Goal: Transaction & Acquisition: Book appointment/travel/reservation

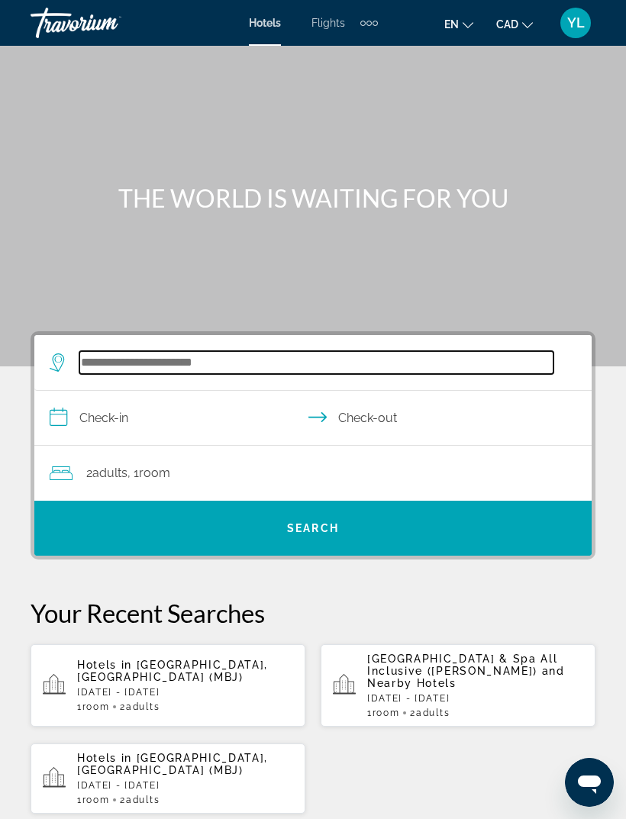
click at [282, 356] on input "Search widget" at bounding box center [316, 362] width 474 height 23
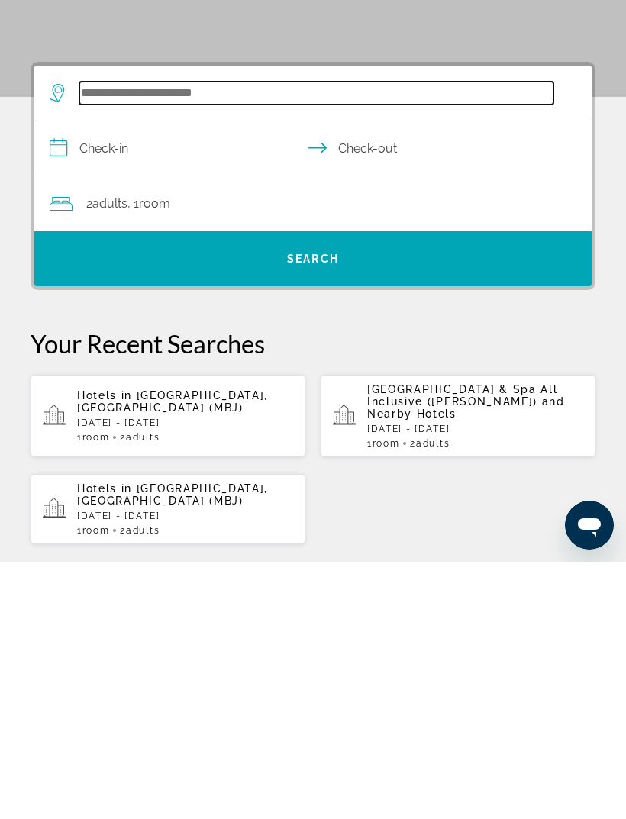
scroll to position [24, 0]
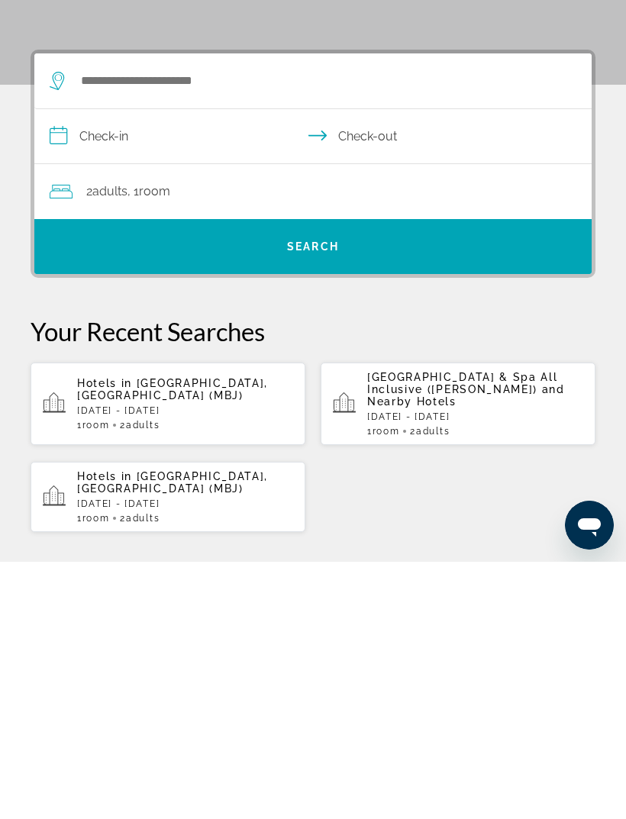
click at [420, 640] on span "and Nearby Hotels" at bounding box center [466, 652] width 198 height 24
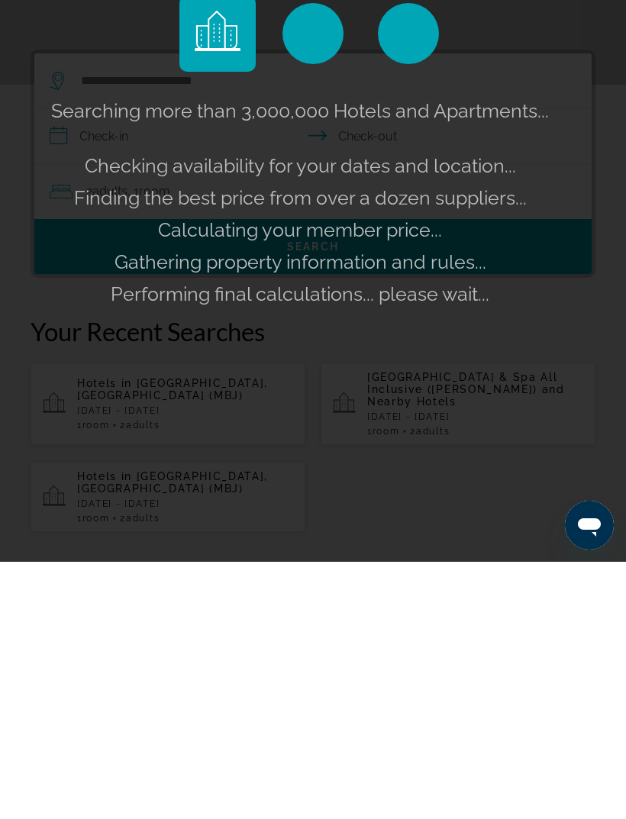
scroll to position [282, 0]
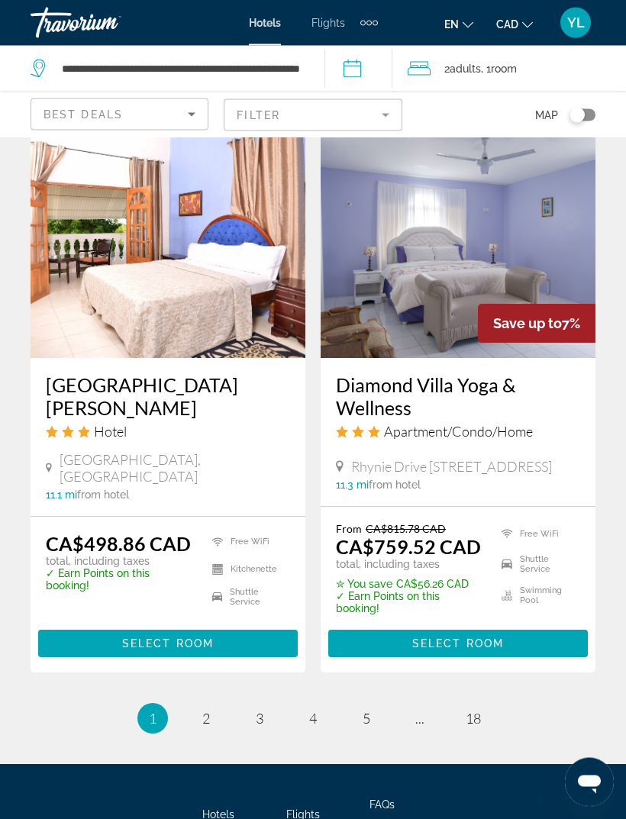
scroll to position [3136, 0]
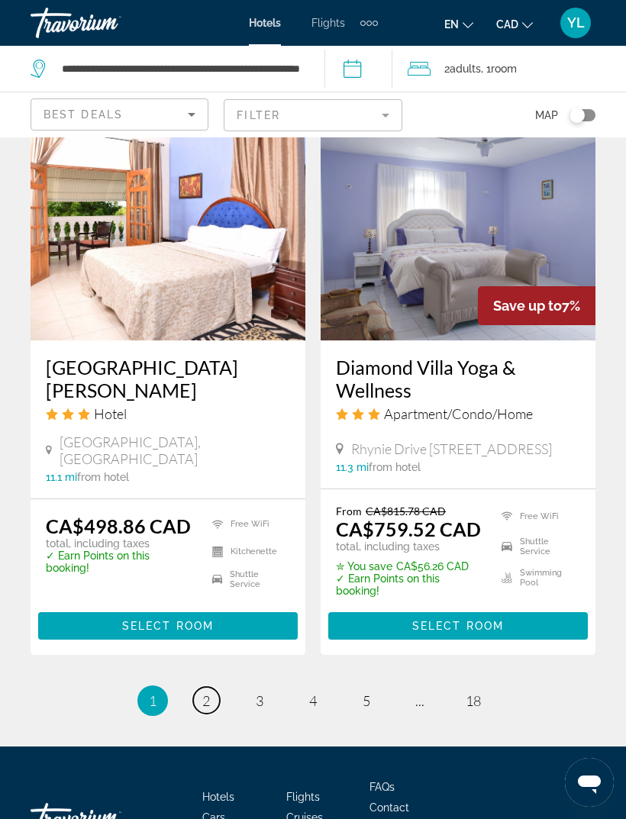
click at [218, 687] on link "page 2" at bounding box center [206, 700] width 27 height 27
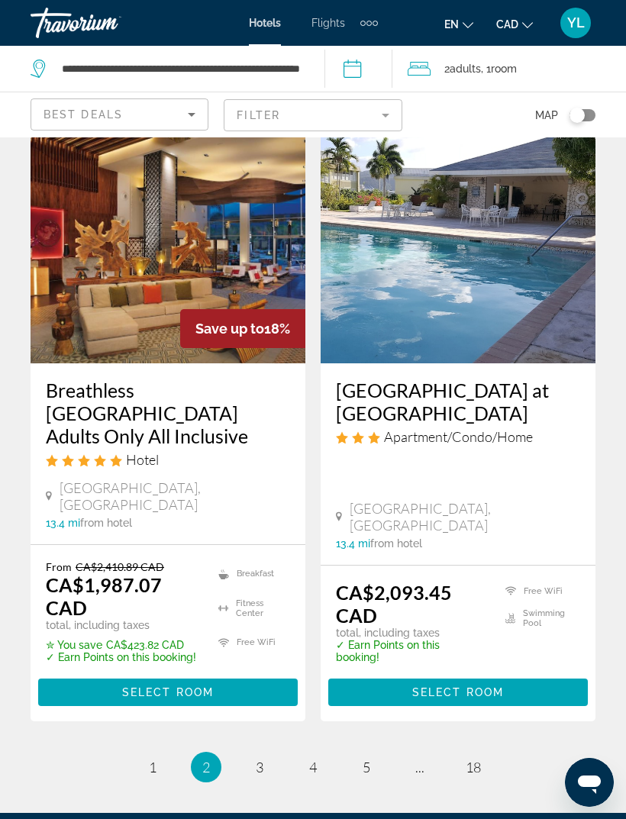
scroll to position [3071, 0]
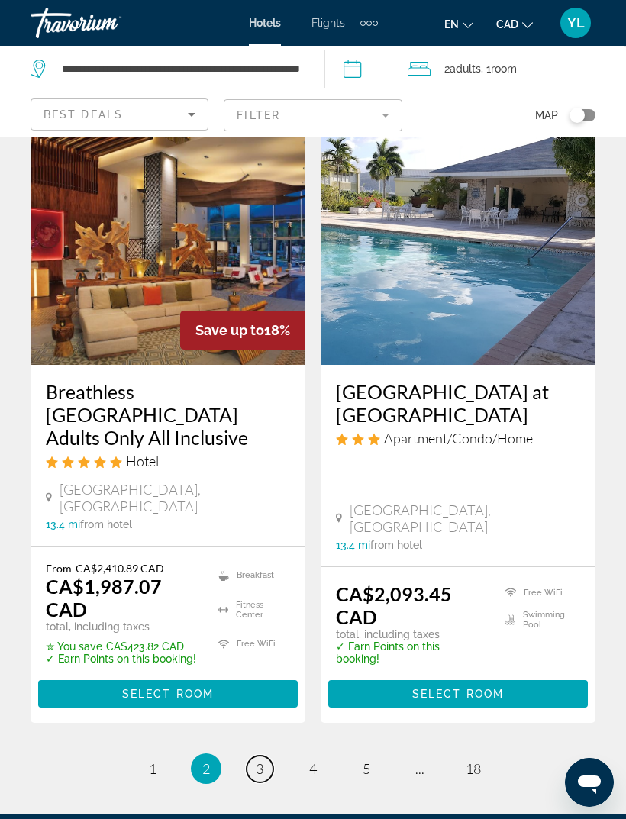
click at [270, 755] on link "page 3" at bounding box center [259, 768] width 27 height 27
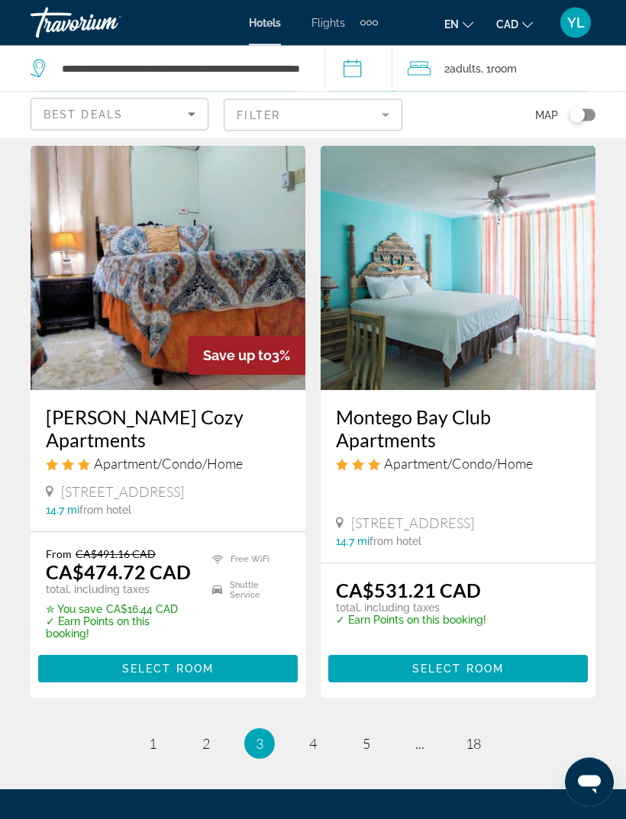
scroll to position [3042, 0]
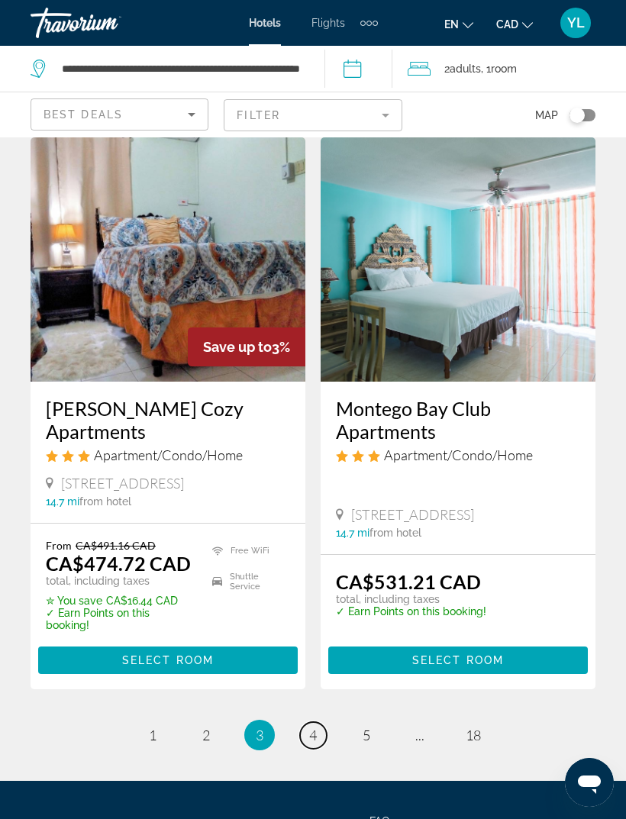
click at [323, 722] on link "page 4" at bounding box center [313, 735] width 27 height 27
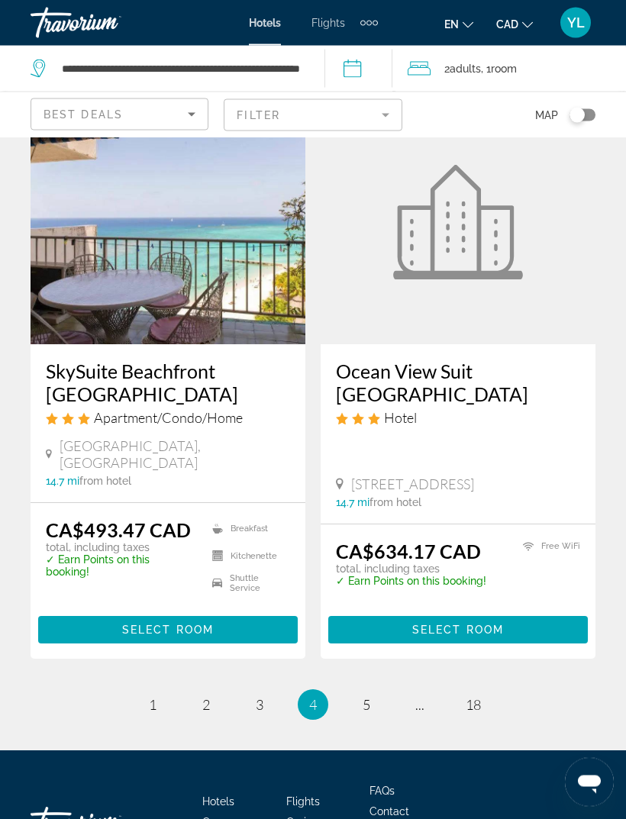
scroll to position [3059, 0]
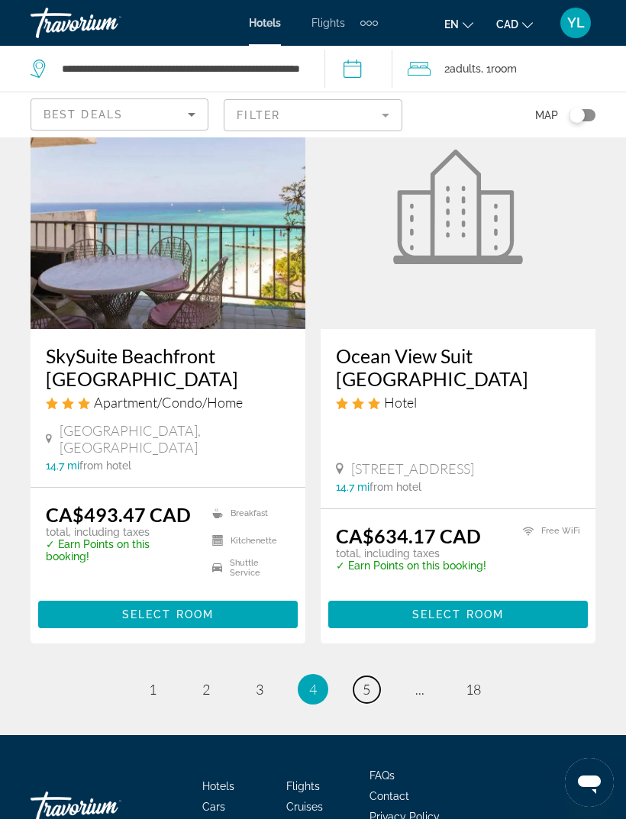
click at [362, 676] on link "page 5" at bounding box center [366, 689] width 27 height 27
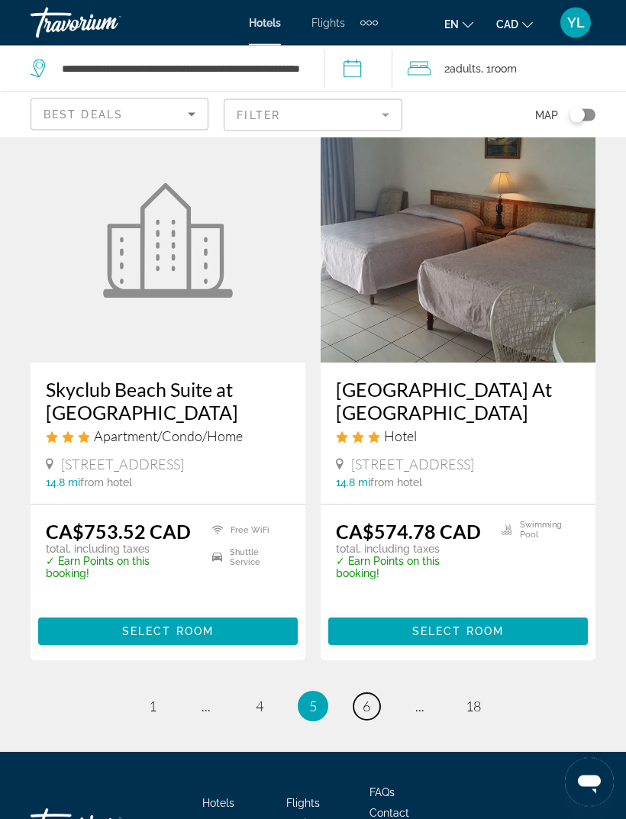
scroll to position [3063, 0]
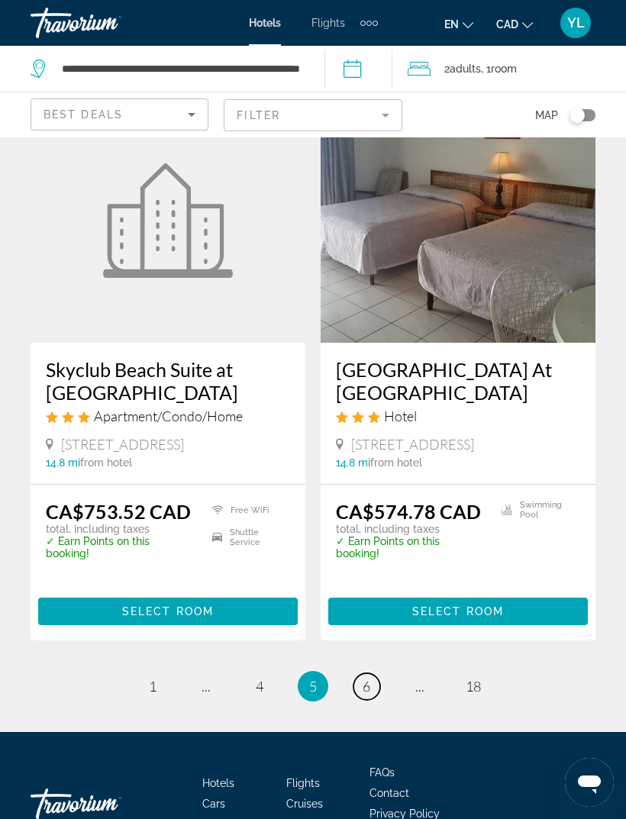
click at [376, 673] on link "page 6" at bounding box center [366, 686] width 27 height 27
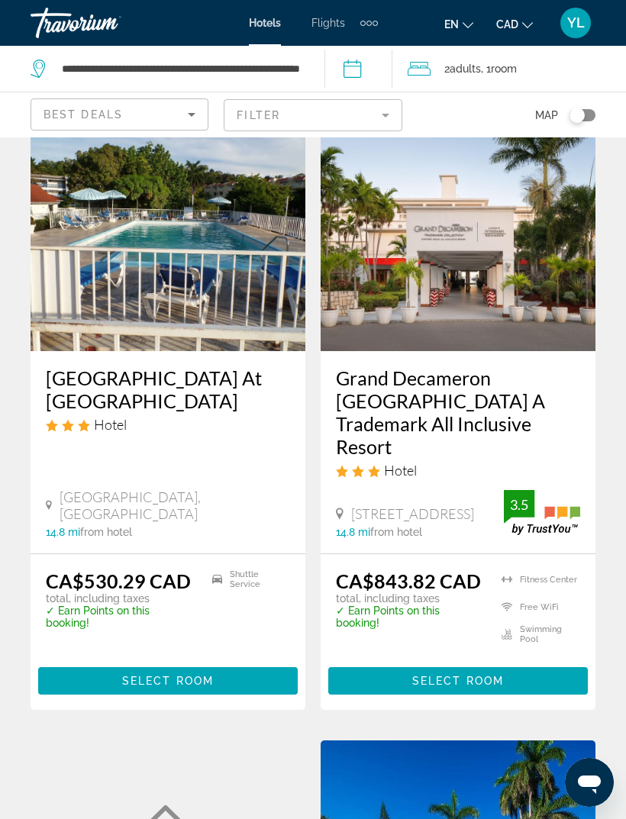
scroll to position [645, 0]
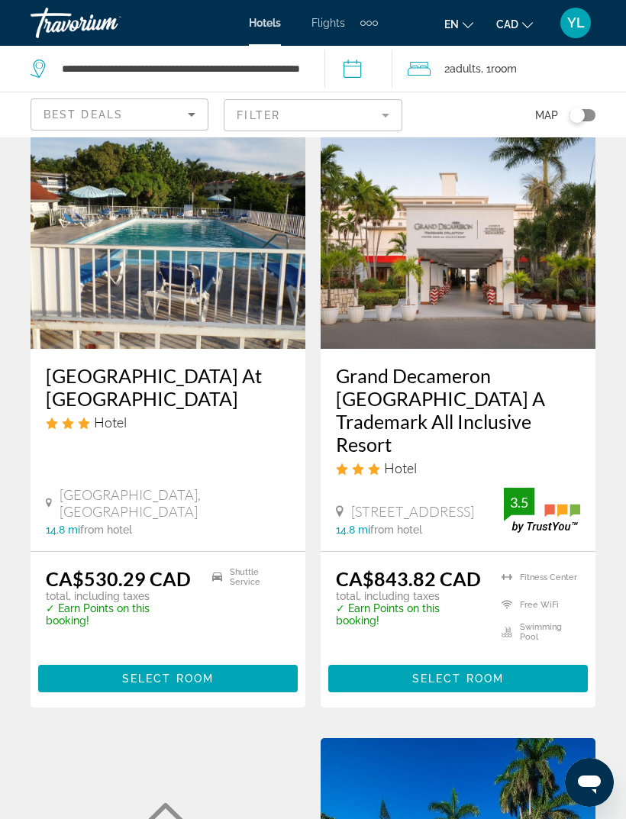
click at [523, 394] on h3 "Grand Decameron [GEOGRAPHIC_DATA] A Trademark All Inclusive Resort" at bounding box center [458, 410] width 244 height 92
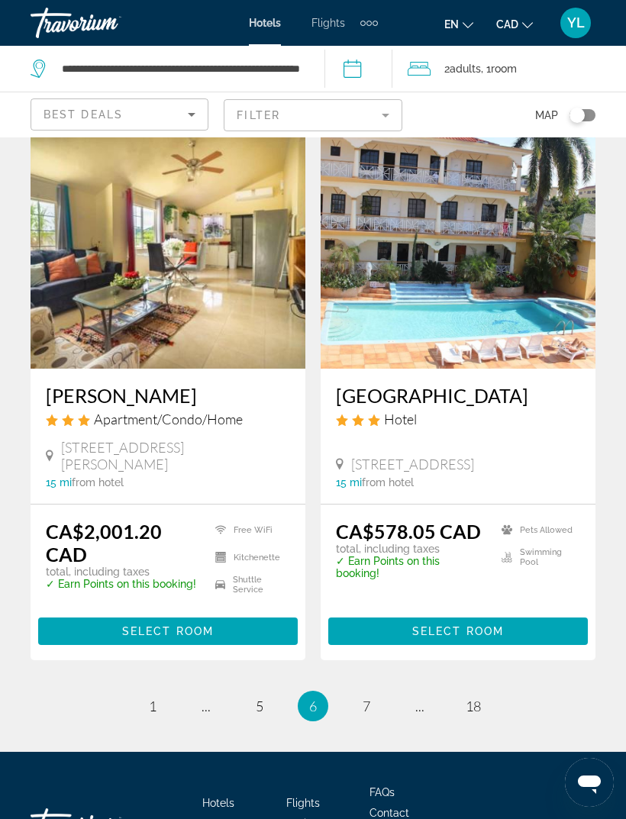
scroll to position [3065, 0]
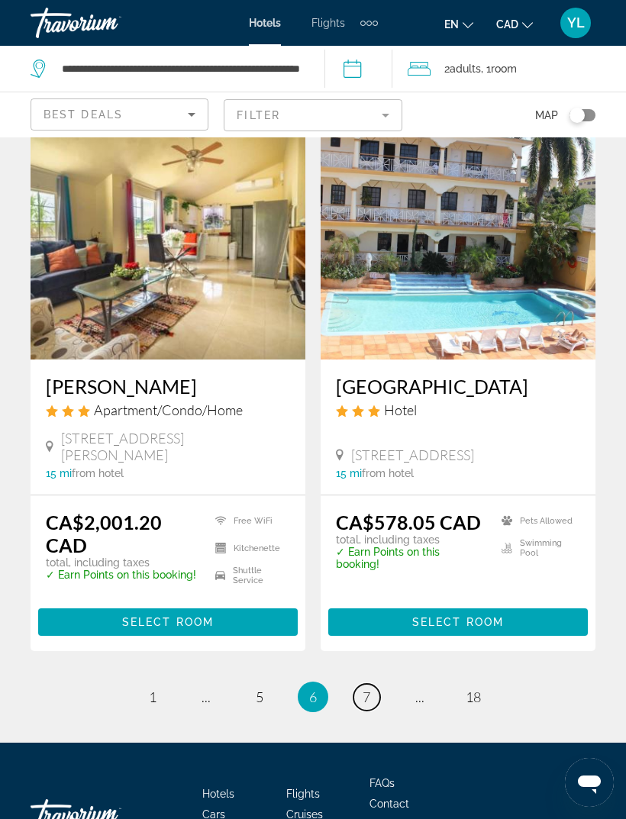
click at [365, 688] on span "7" at bounding box center [366, 696] width 8 height 17
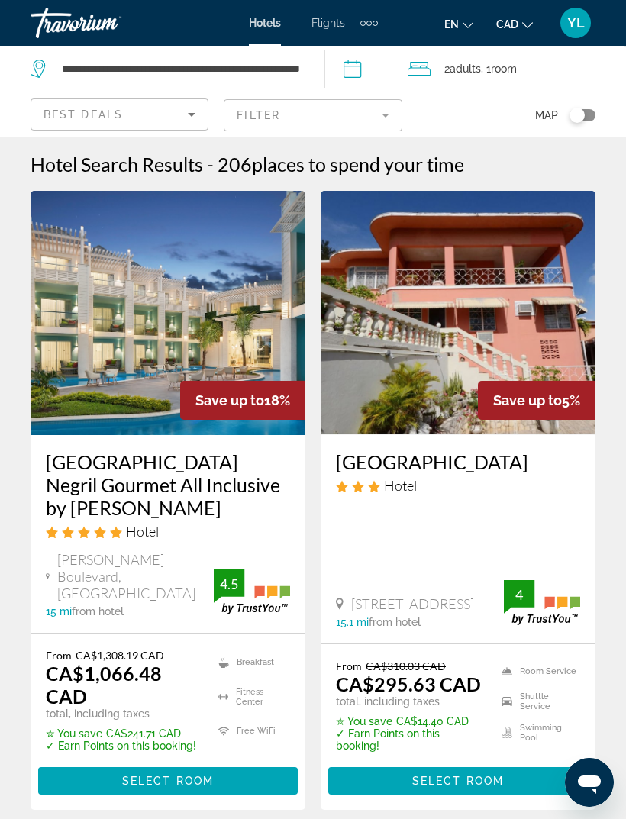
click at [369, 23] on div "Extra navigation items" at bounding box center [368, 23] width 5 height 5
click at [399, 8] on div "en English Español Français Italiano Português русский CAD USD ($) MXN (Mex$) C…" at bounding box center [494, 23] width 203 height 32
click at [377, 19] on div "Extra navigation items" at bounding box center [369, 22] width 18 height 23
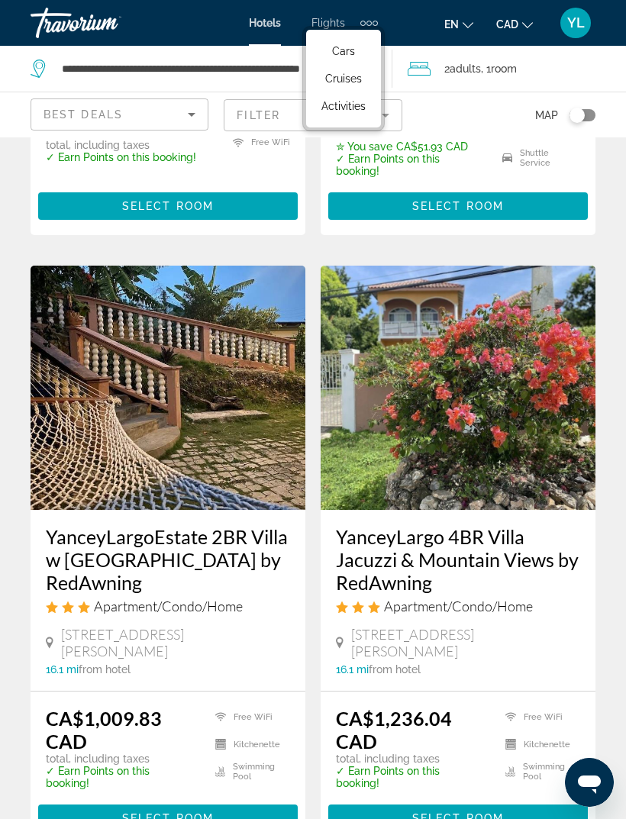
scroll to position [3042, 0]
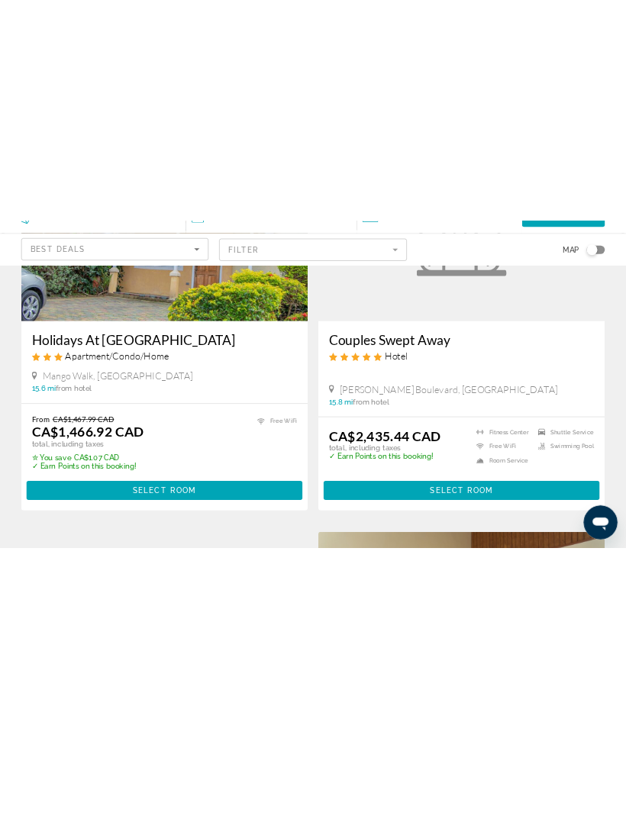
scroll to position [1350, 0]
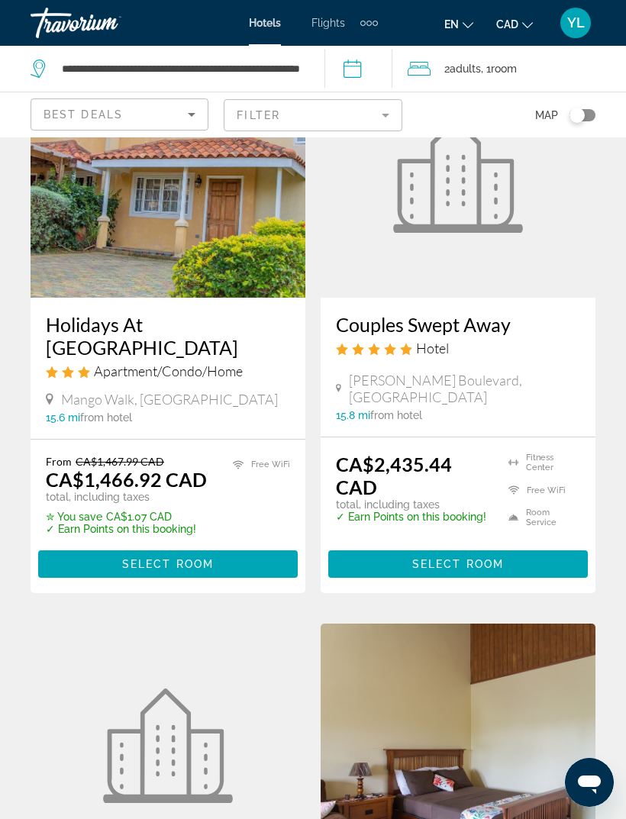
click at [5, 66] on app-destination-search "**********" at bounding box center [162, 69] width 324 height 46
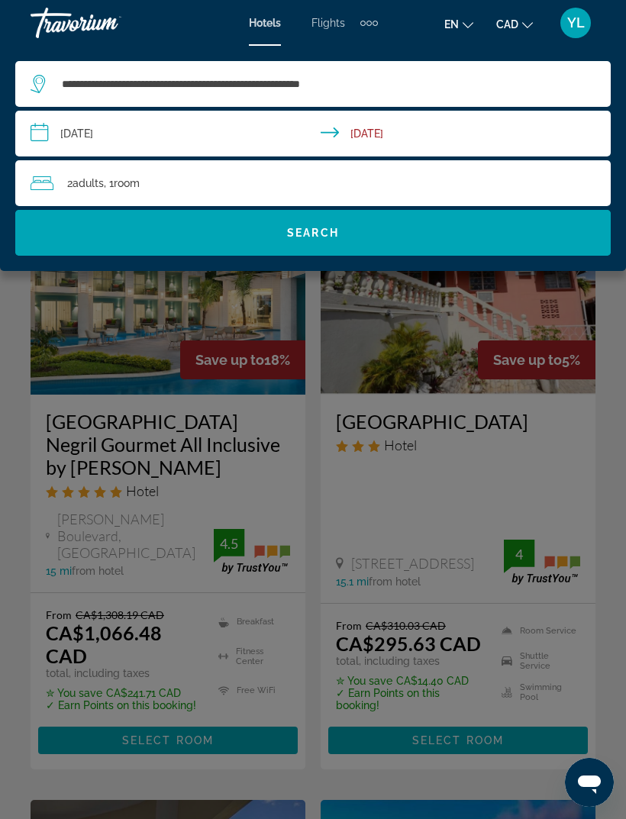
scroll to position [0, 0]
